Goal: Information Seeking & Learning: Learn about a topic

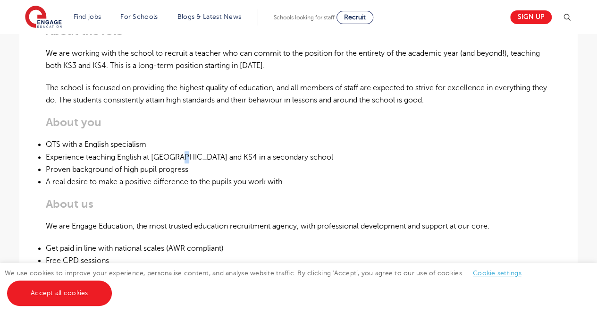
scroll to position [335, 0]
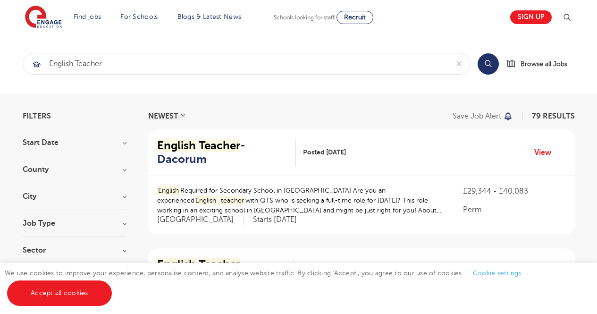
scroll to position [1180, 0]
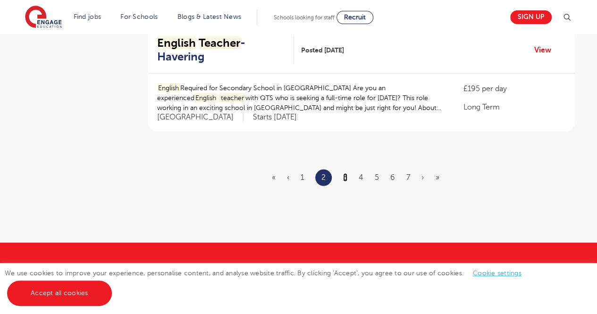
click at [347, 173] on link "3" at bounding box center [345, 177] width 4 height 8
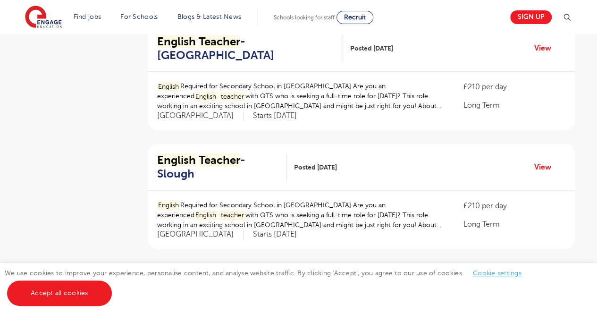
scroll to position [460, 0]
click at [186, 154] on mark "English" at bounding box center [176, 160] width 39 height 13
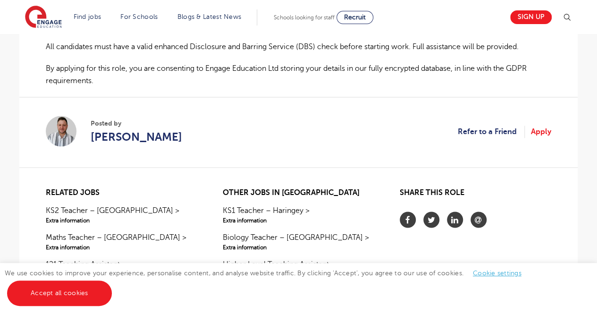
scroll to position [727, 0]
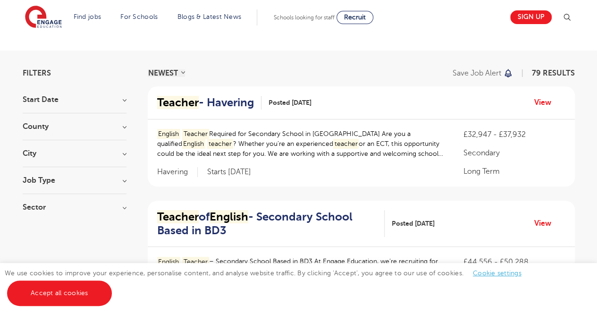
scroll to position [43, 0]
click at [72, 157] on div "City Havering 11 Brent 10 Dacorum 10 Wandsworth 10 Ealing 9 Show more" at bounding box center [75, 157] width 104 height 17
click at [124, 156] on h3 "City" at bounding box center [75, 153] width 104 height 8
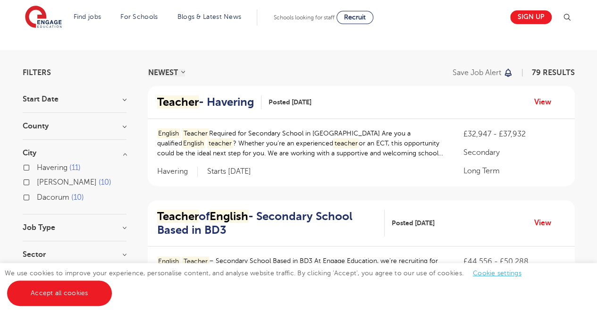
click at [124, 156] on h3 "City" at bounding box center [75, 153] width 104 height 8
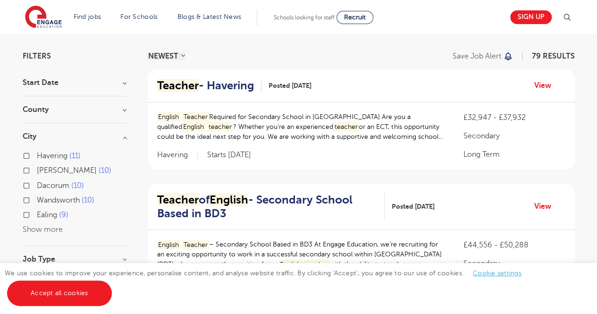
scroll to position [60, 0]
click at [47, 226] on button "Show more" at bounding box center [43, 229] width 40 height 8
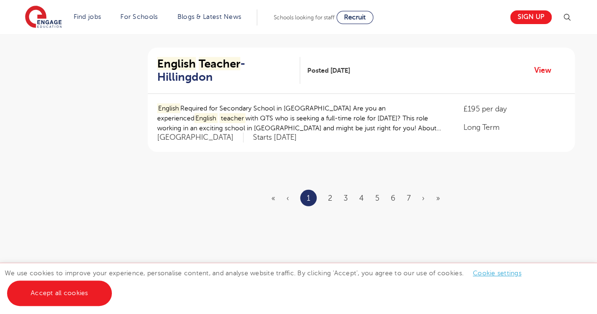
scroll to position [1159, 0]
